Goal: Information Seeking & Learning: Learn about a topic

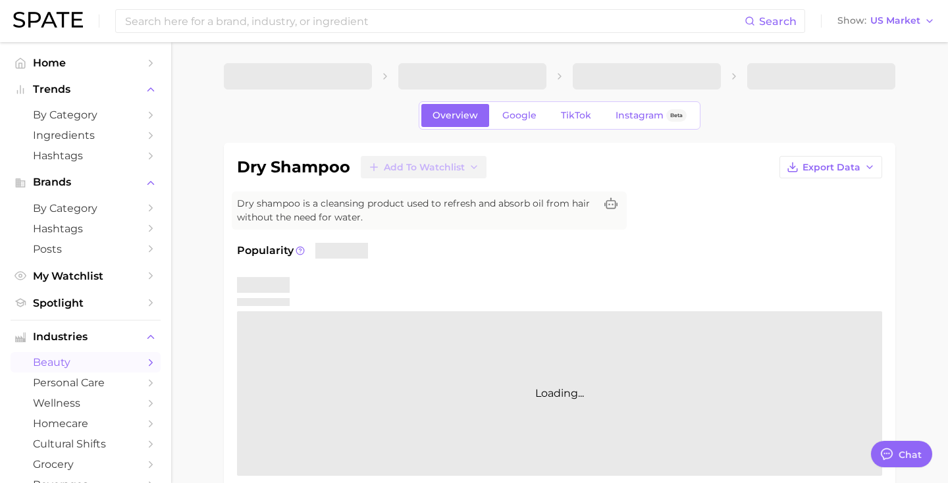
type textarea "x"
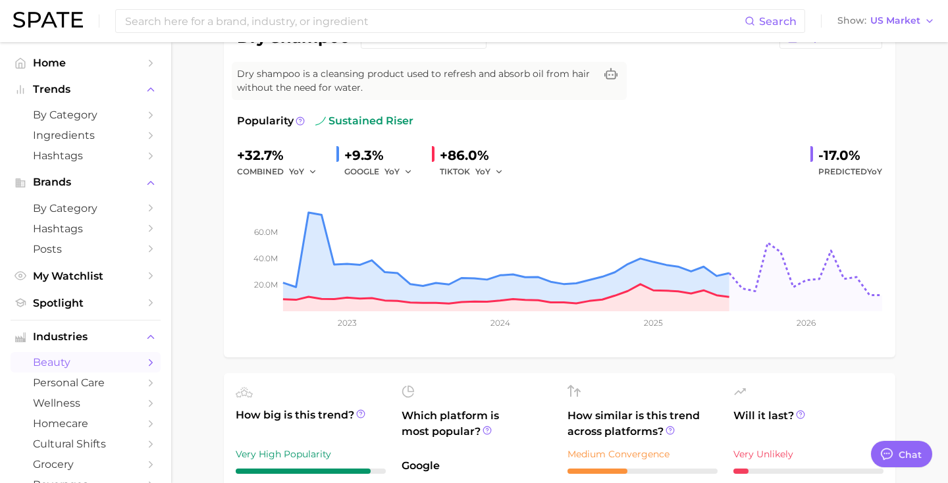
scroll to position [131, 0]
